Goal: Navigation & Orientation: Find specific page/section

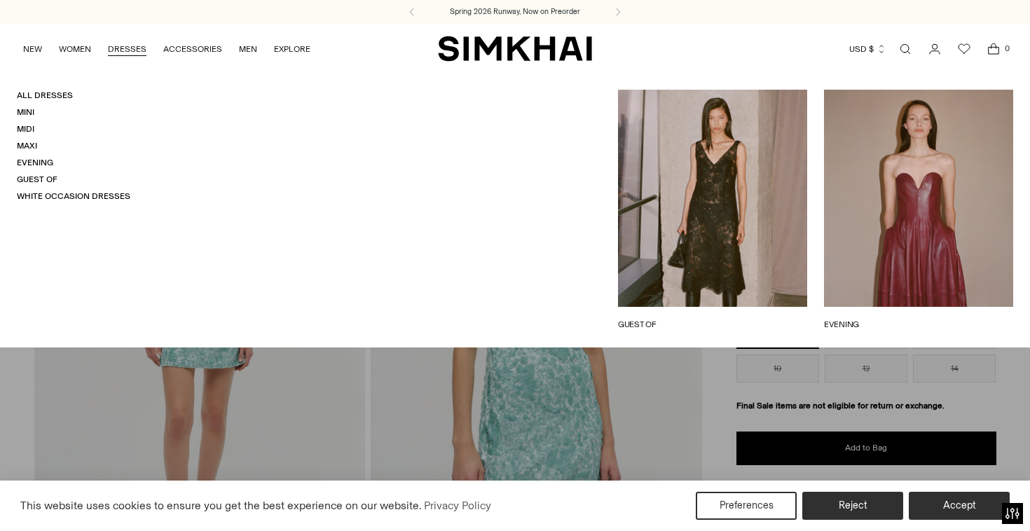
click at [113, 47] on link "DRESSES" at bounding box center [127, 49] width 39 height 31
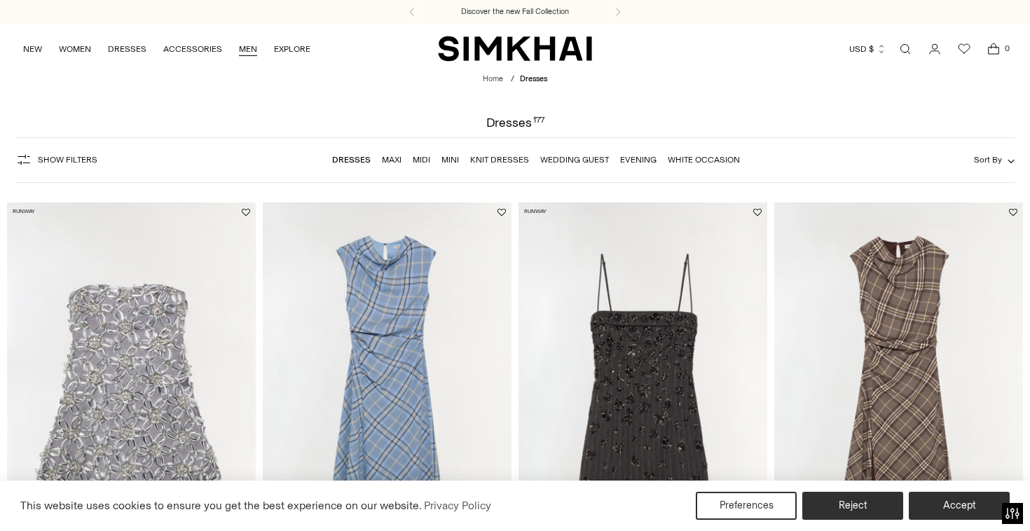
click at [248, 51] on link "MEN" at bounding box center [248, 49] width 18 height 31
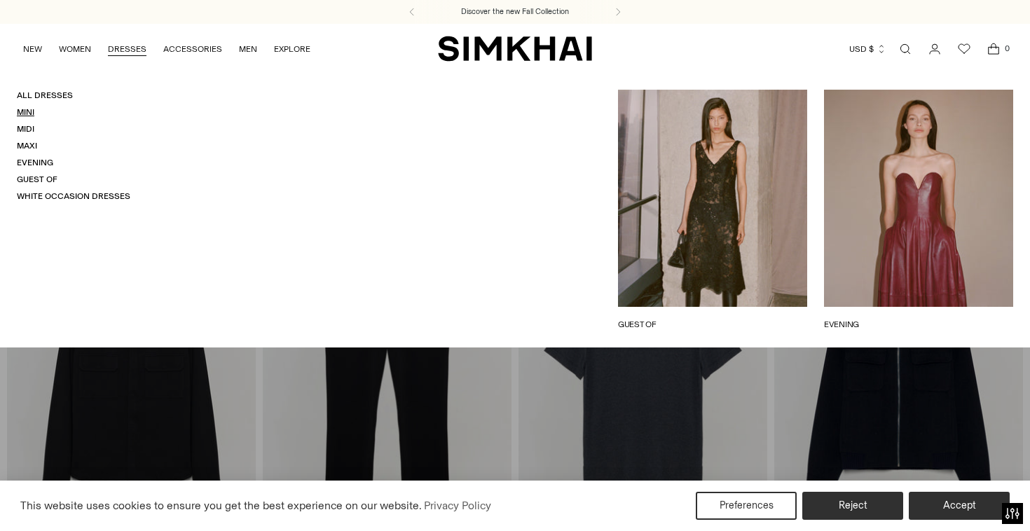
click at [26, 110] on link "Mini" at bounding box center [26, 112] width 18 height 10
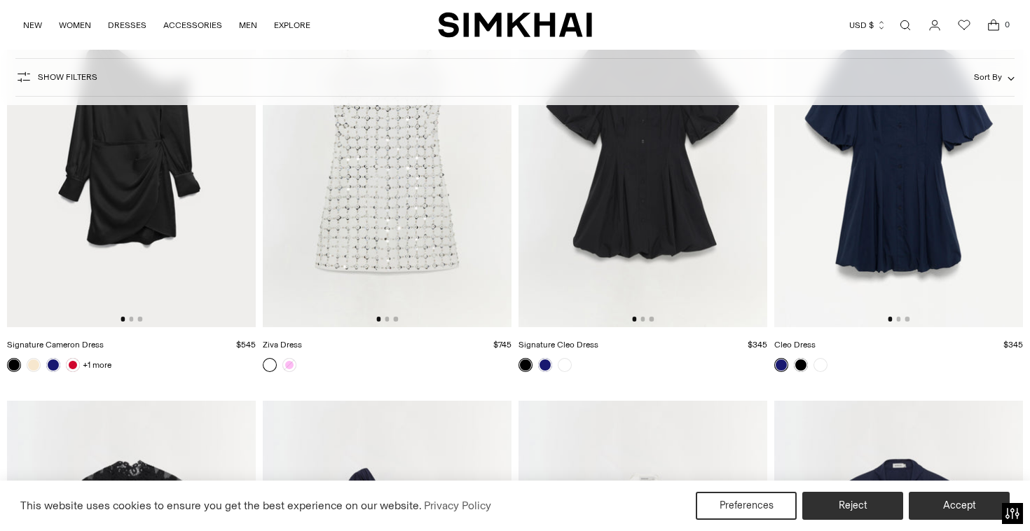
scroll to position [4293, 0]
